Goal: Task Accomplishment & Management: Manage account settings

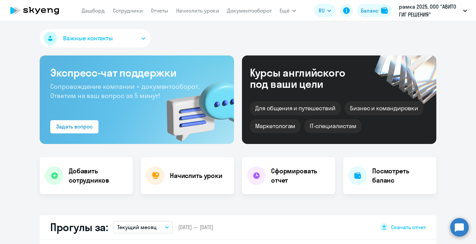
select select "30"
click at [461, 227] on circle at bounding box center [460, 227] width 19 height 19
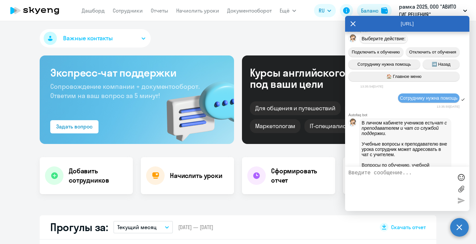
scroll to position [5255, 0]
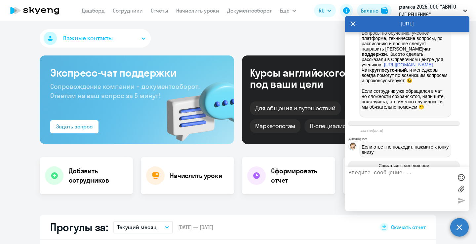
click at [353, 25] on icon at bounding box center [353, 24] width 5 height 16
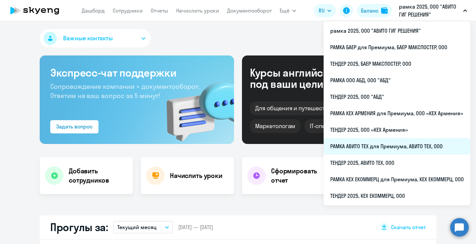
click at [387, 148] on li "РАМКА АВИТО ТЕХ для Премиума, АВИТО ТЕХ, ООО" at bounding box center [397, 146] width 147 height 17
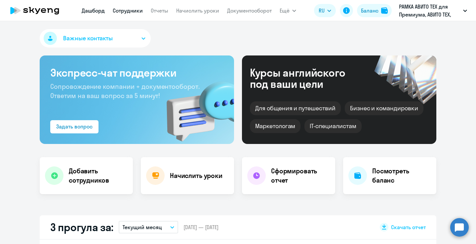
click at [132, 12] on link "Сотрудники" at bounding box center [128, 10] width 30 height 7
select select "30"
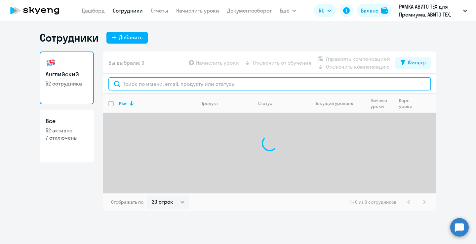
click at [166, 90] on input "text" at bounding box center [269, 83] width 323 height 13
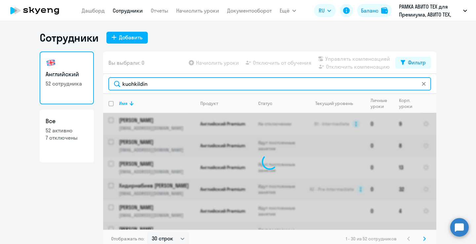
type input "kuchkildin"
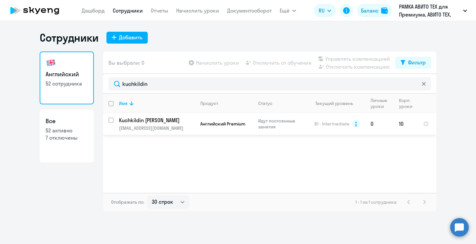
click at [111, 121] on input "select row 5491420" at bounding box center [114, 124] width 13 height 13
checkbox input "true"
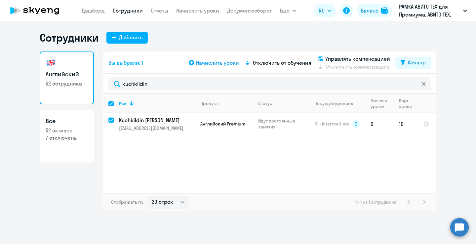
click at [192, 65] on icon at bounding box center [191, 62] width 5 height 5
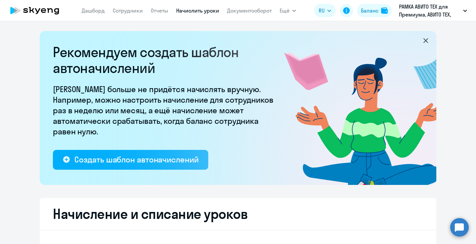
select select "10"
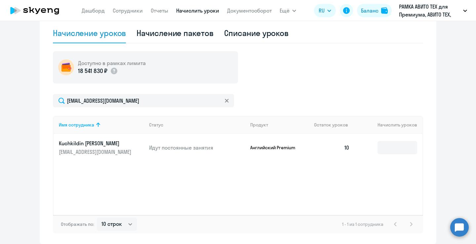
scroll to position [232, 0]
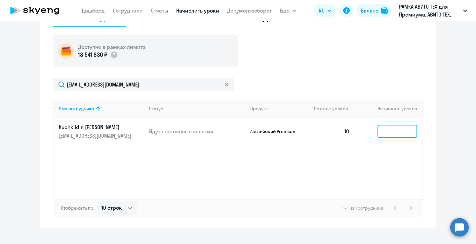
click at [383, 137] on input at bounding box center [398, 131] width 40 height 13
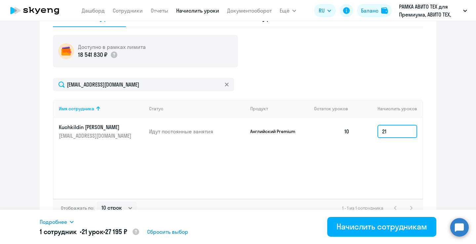
type input "21"
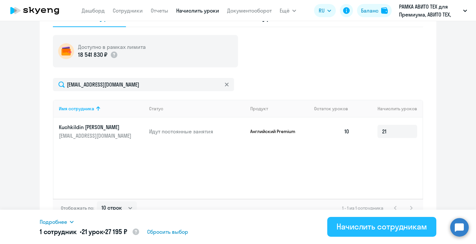
click at [353, 224] on div "Начислить сотрудникам" at bounding box center [382, 227] width 91 height 11
